Goal: Task Accomplishment & Management: Manage account settings

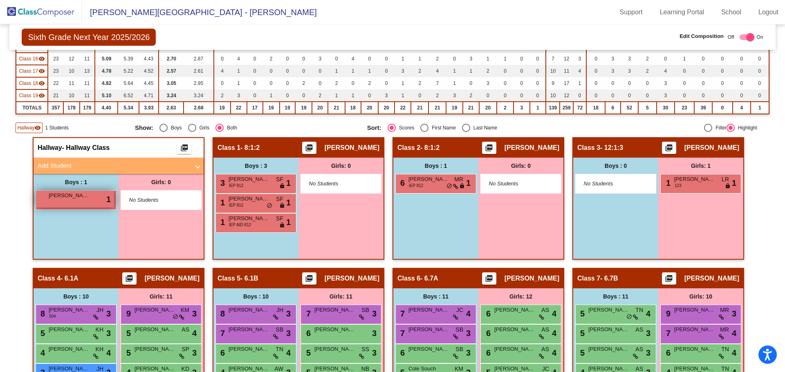
click at [71, 197] on span "[PERSON_NAME]" at bounding box center [69, 196] width 41 height 8
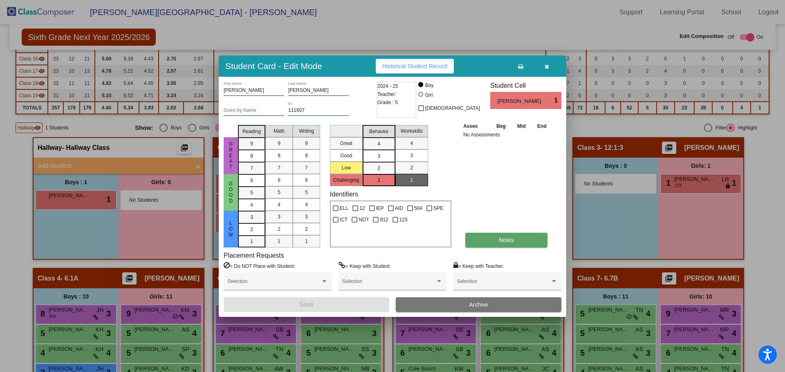
click at [496, 237] on button "Notes" at bounding box center [506, 240] width 82 height 15
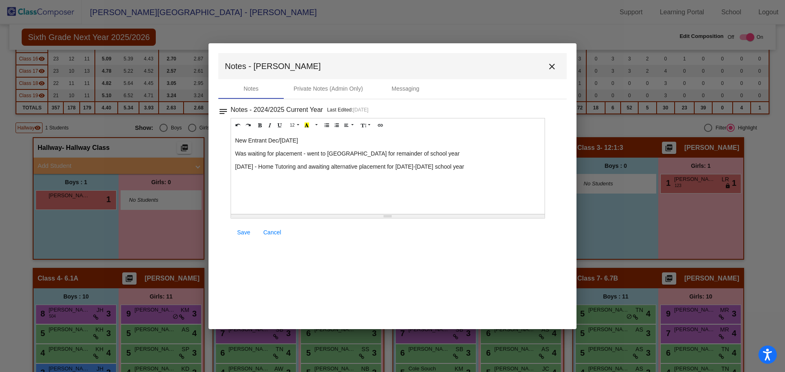
click at [460, 167] on p "[DATE] - Home Tutoring and awaiting alternative placement for [DATE]-[DATE] sch…" at bounding box center [387, 167] width 305 height 8
paste div
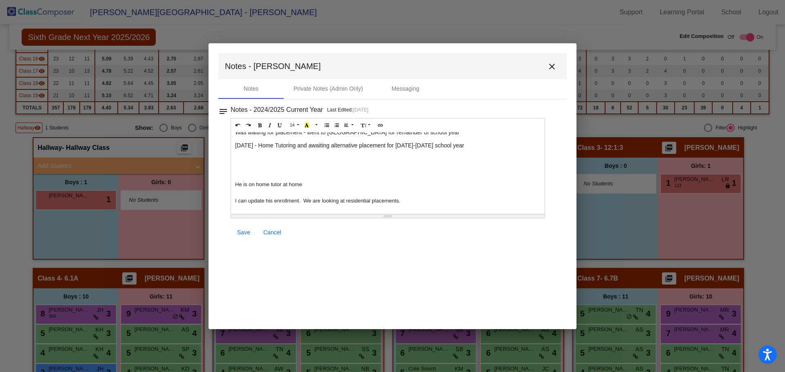
scroll to position [41, 0]
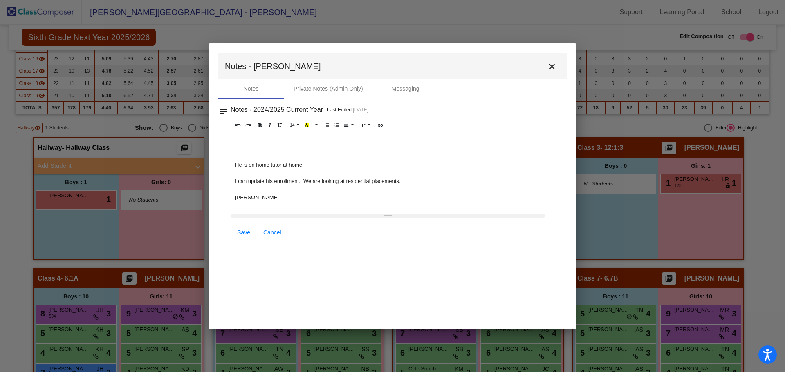
click at [235, 163] on div "He is on home tutor at home" at bounding box center [387, 165] width 305 height 8
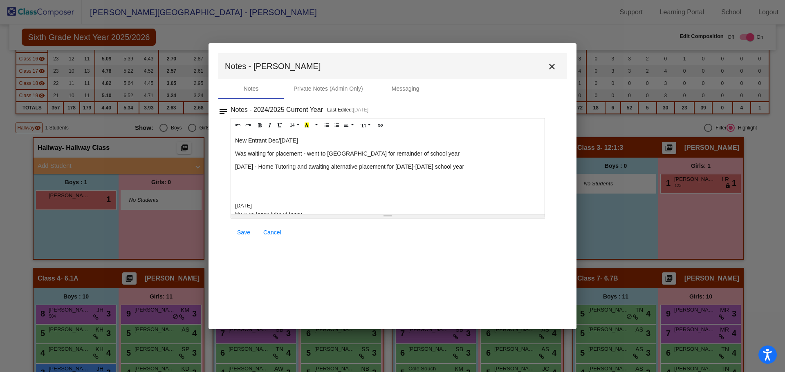
scroll to position [49, 0]
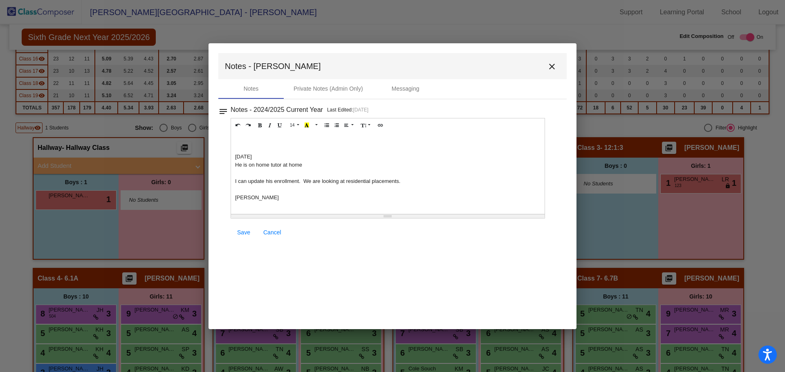
click at [236, 196] on div "[PERSON_NAME]" at bounding box center [387, 198] width 305 height 8
click at [245, 235] on span "Save" at bounding box center [243, 232] width 13 height 7
click at [235, 235] on link "Save" at bounding box center [244, 232] width 26 height 15
click at [240, 234] on span "Save" at bounding box center [243, 232] width 13 height 7
click at [552, 67] on mat-icon "close" at bounding box center [552, 67] width 10 height 10
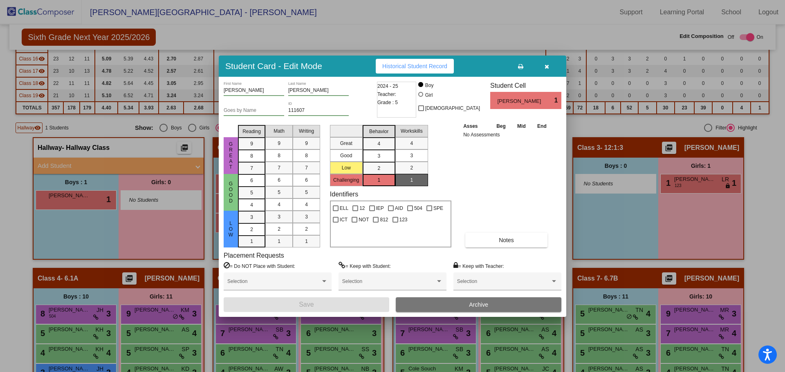
click at [545, 64] on icon "button" at bounding box center [547, 67] width 4 height 6
